Goal: Task Accomplishment & Management: Manage account settings

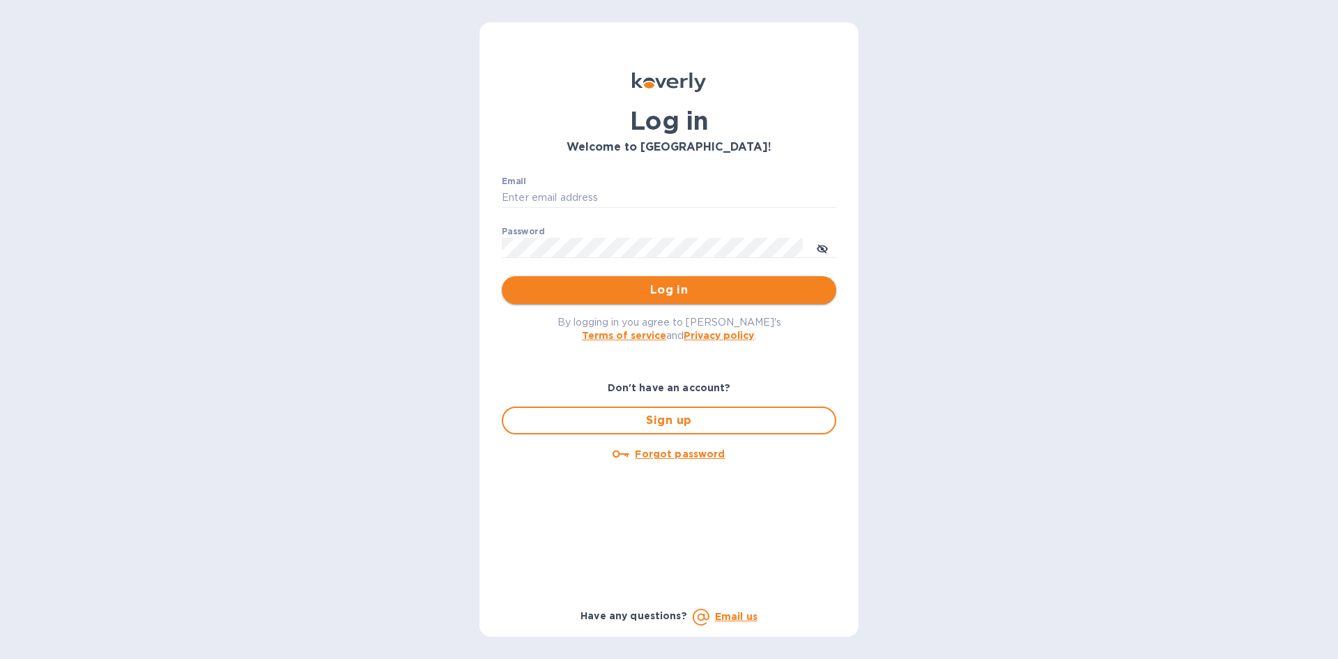
type input "[PERSON_NAME][EMAIL_ADDRESS][DOMAIN_NAME]"
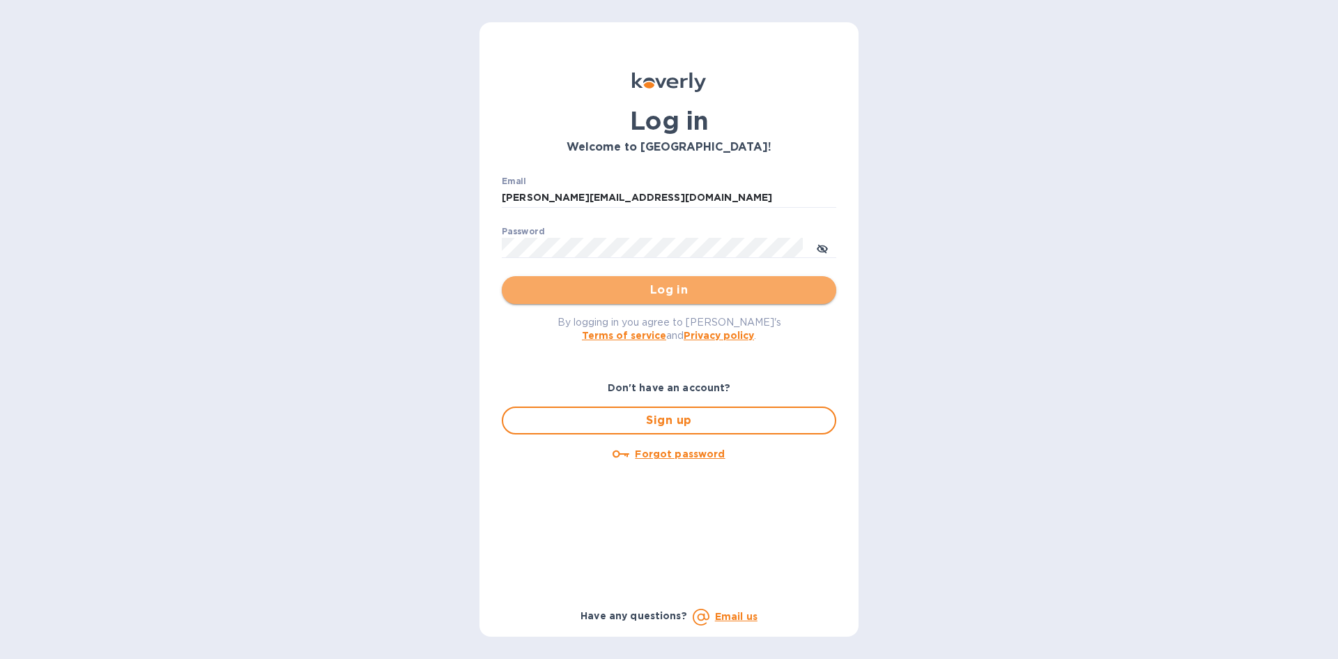
click at [620, 283] on span "Log in" at bounding box center [669, 290] width 312 height 17
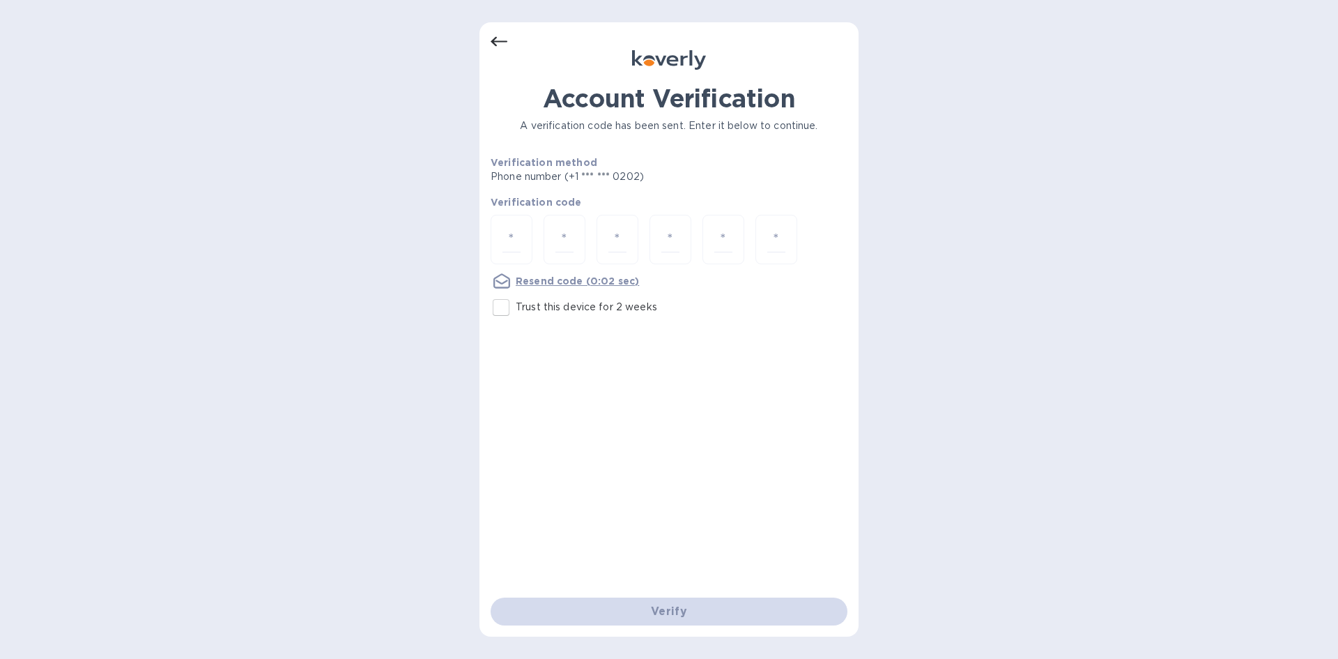
click at [578, 307] on p "Trust this device for 2 weeks" at bounding box center [587, 307] width 142 height 15
click at [516, 307] on input "Trust this device for 2 weeks" at bounding box center [501, 307] width 29 height 29
checkbox input "true"
click at [627, 615] on div "Verify" at bounding box center [669, 611] width 368 height 39
click at [517, 234] on input "number" at bounding box center [512, 240] width 18 height 26
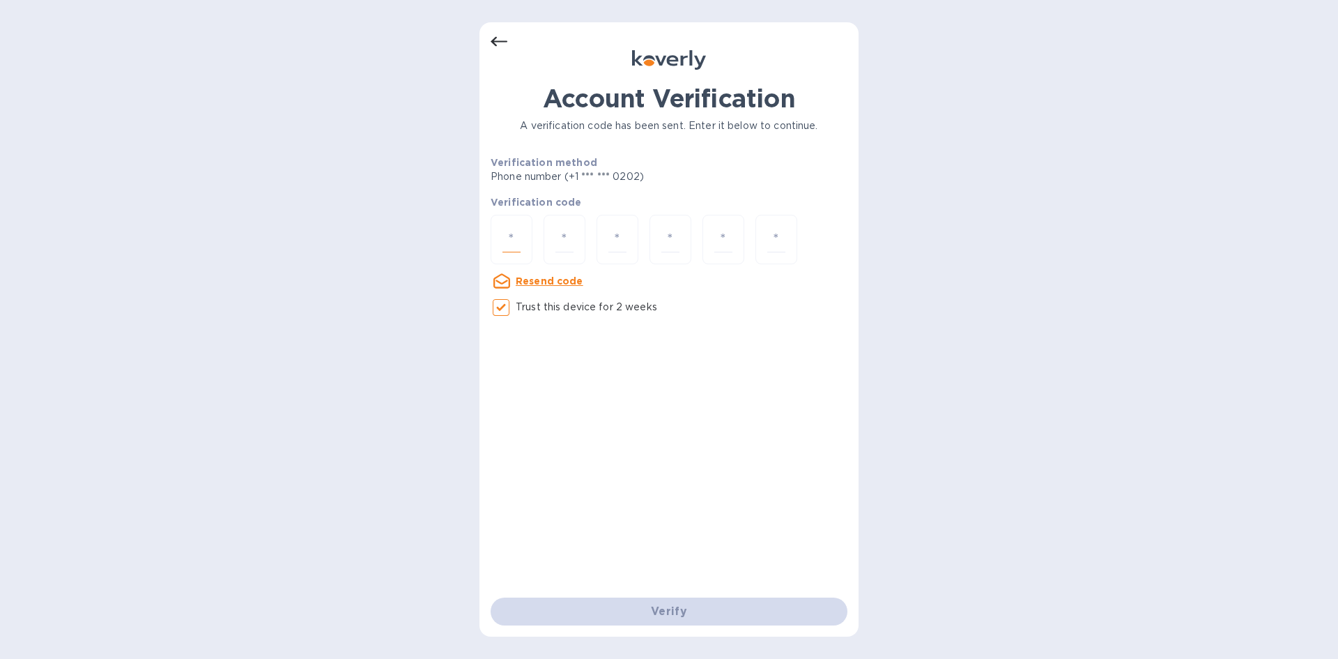
type input "4"
type input "5"
type input "9"
type input "2"
type input "4"
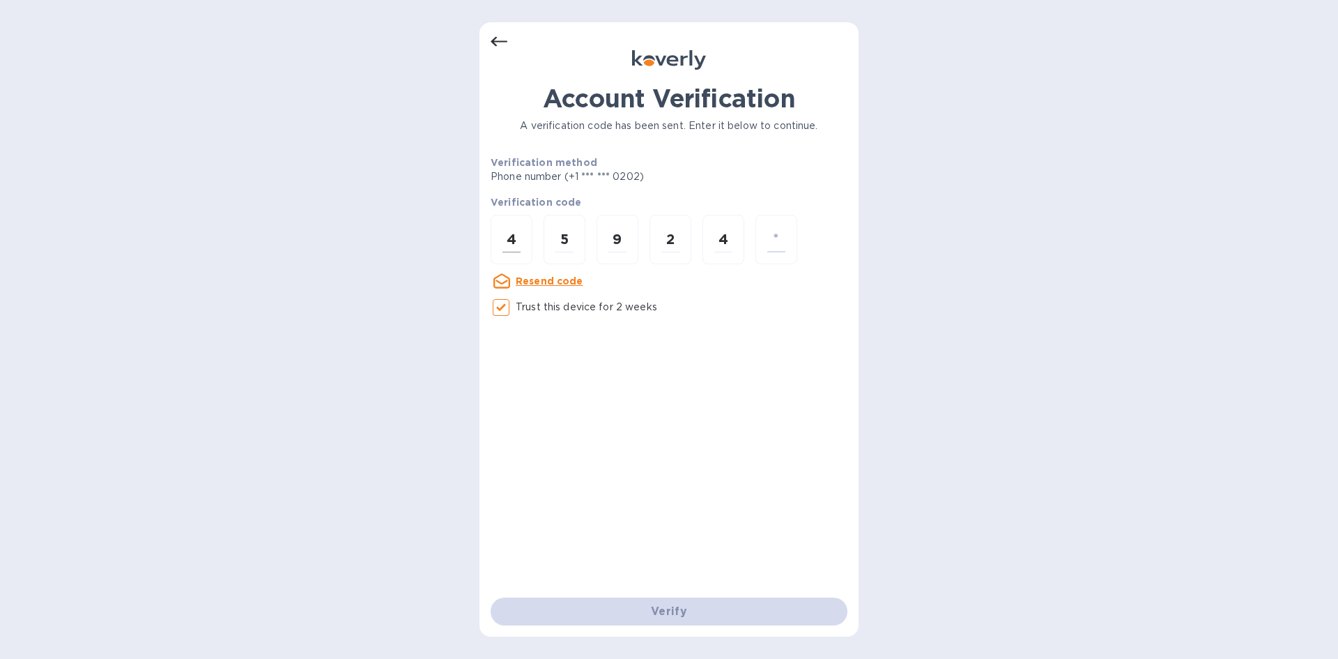
type input "3"
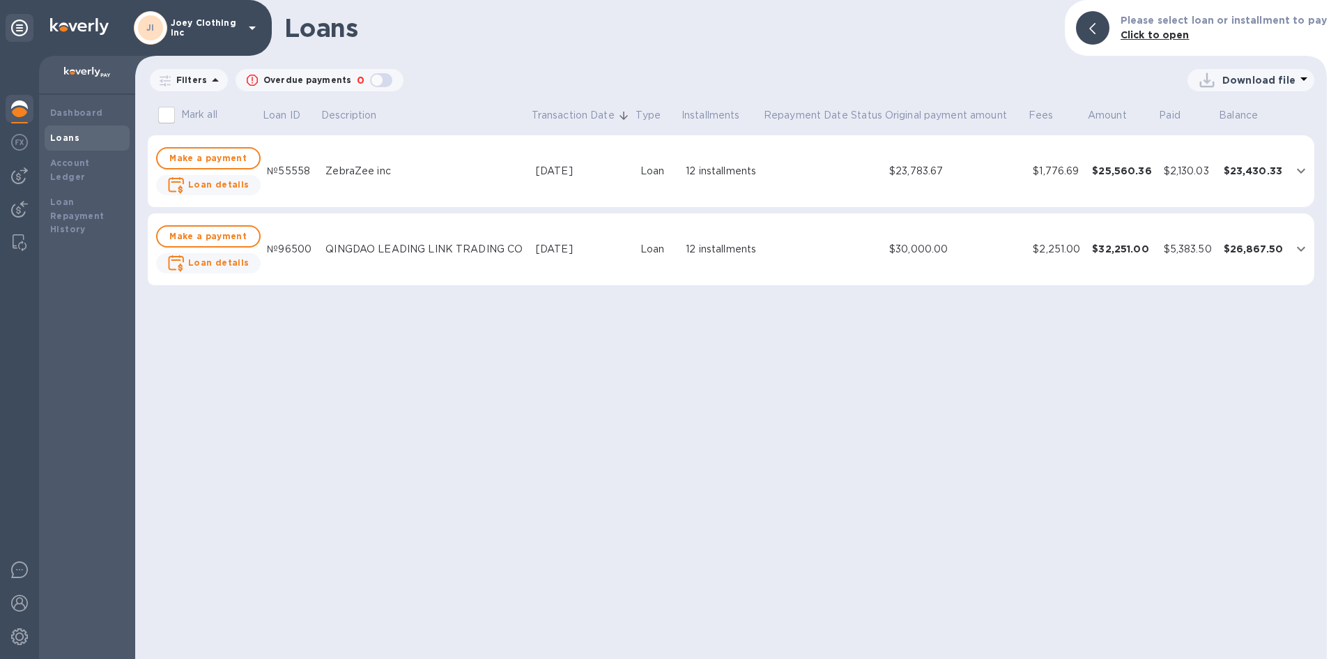
click at [84, 70] on img at bounding box center [87, 72] width 47 height 11
click at [87, 79] on p at bounding box center [87, 74] width 74 height 15
click at [89, 109] on b "Dashboard" at bounding box center [76, 112] width 53 height 10
